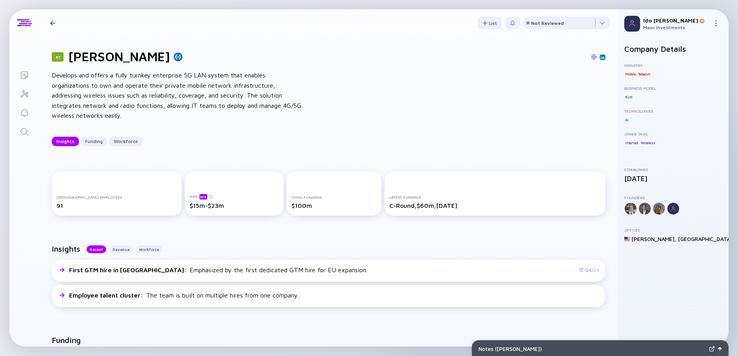
click at [26, 135] on icon "Search" at bounding box center [24, 131] width 9 height 9
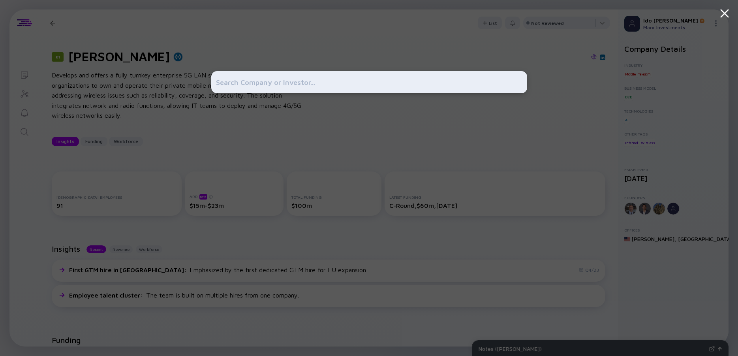
click at [227, 81] on input "text" at bounding box center [369, 82] width 306 height 14
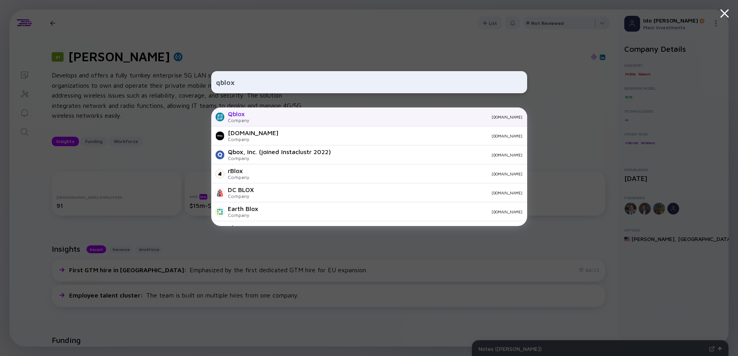
type input "qblox"
click at [242, 115] on div "Qblox" at bounding box center [238, 113] width 21 height 7
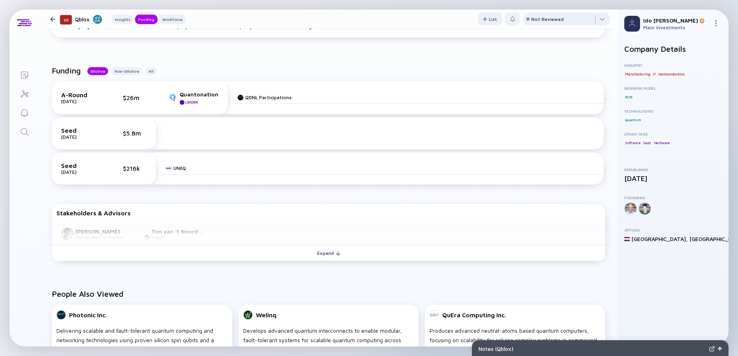
scroll to position [320, 0]
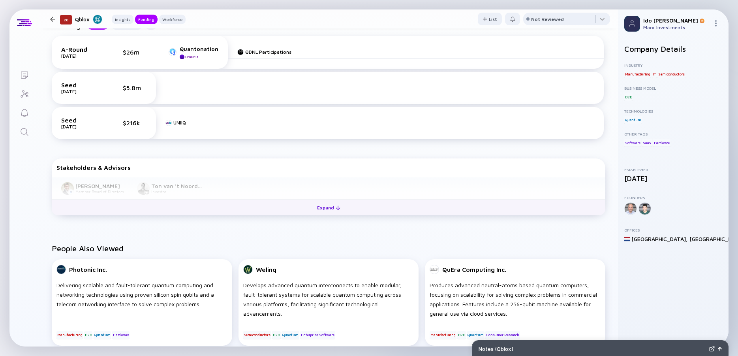
click at [330, 210] on div "Expand" at bounding box center [328, 207] width 33 height 12
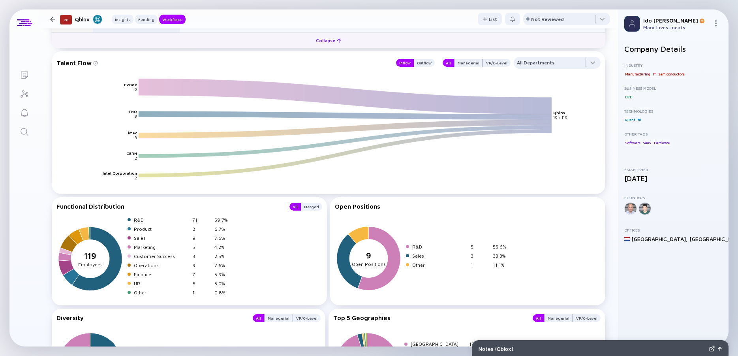
scroll to position [1086, 0]
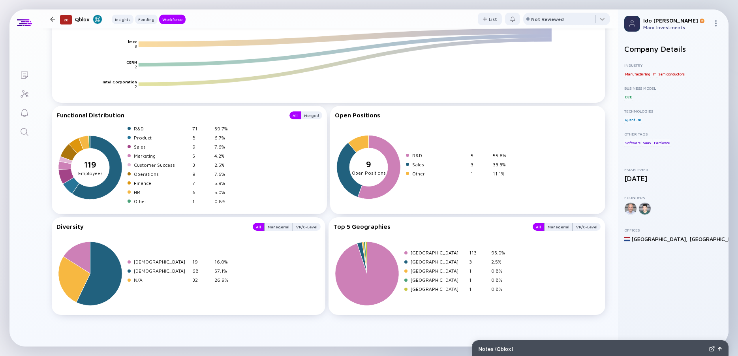
click at [29, 136] on link "Search" at bounding box center [24, 131] width 30 height 19
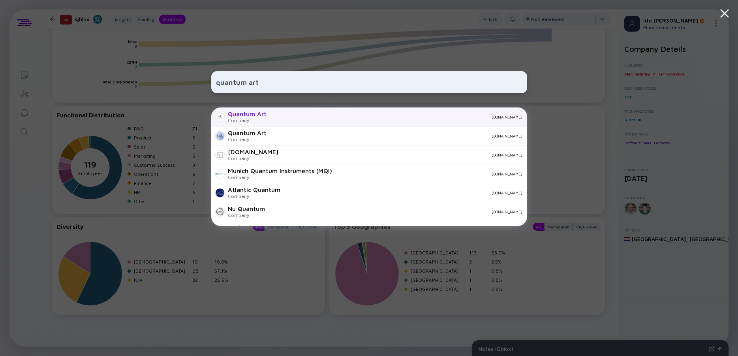
type input "quantum art"
click at [261, 113] on div "Quantum Art" at bounding box center [247, 113] width 39 height 7
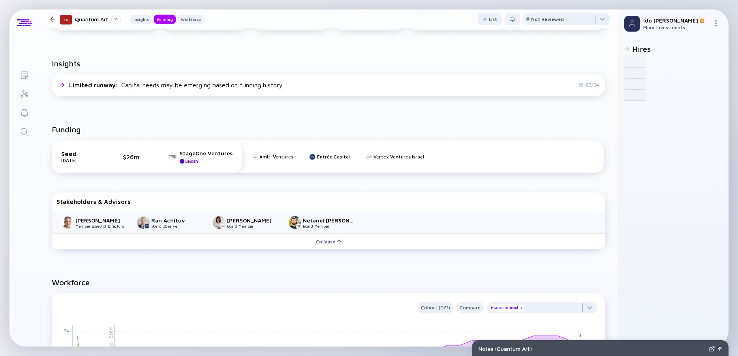
scroll to position [142, 0]
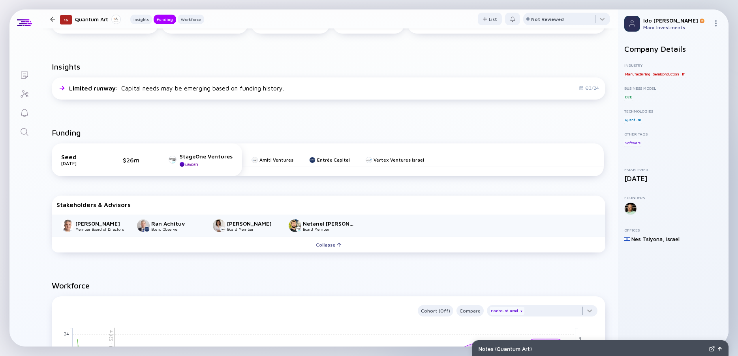
click at [51, 19] on div at bounding box center [52, 19] width 5 height 5
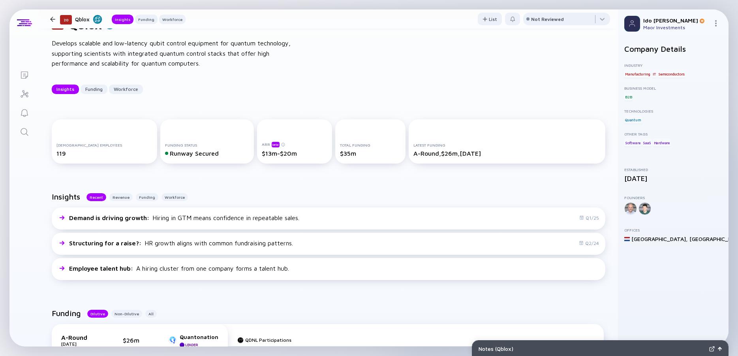
scroll to position [20, 0]
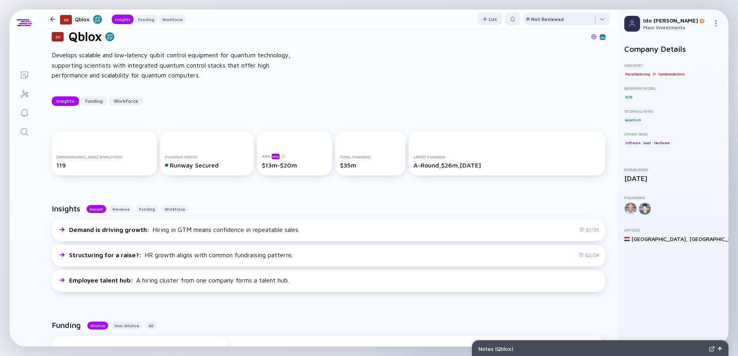
click at [591, 36] on img at bounding box center [594, 37] width 6 height 6
